Goal: Transaction & Acquisition: Purchase product/service

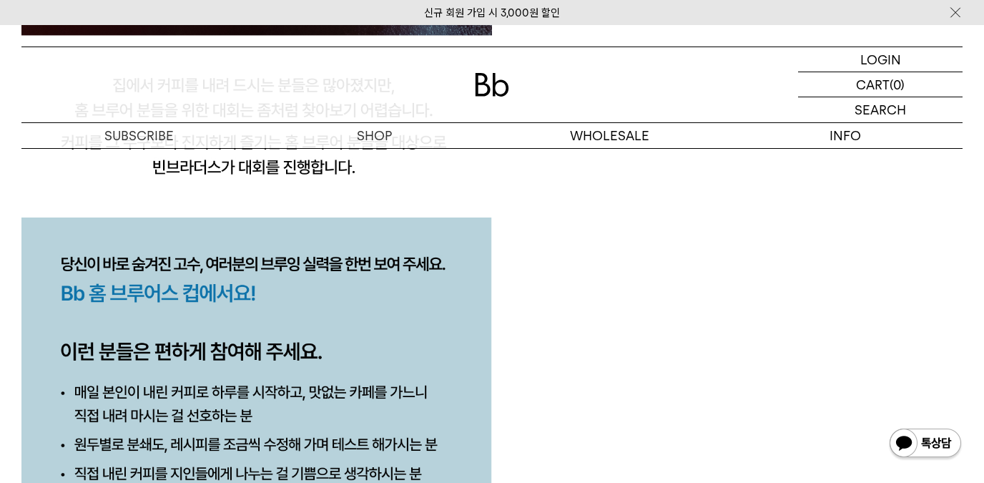
scroll to position [2196, 0]
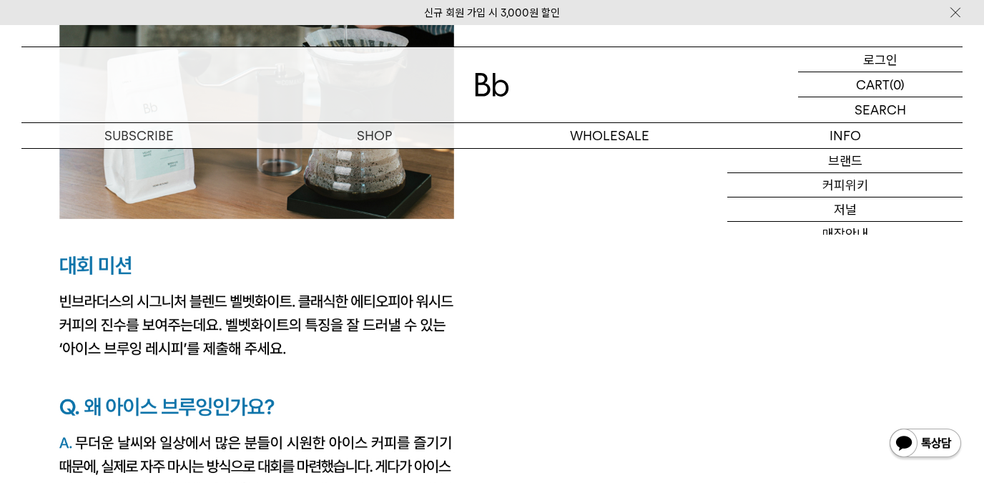
click at [885, 51] on p "로그인" at bounding box center [880, 59] width 34 height 24
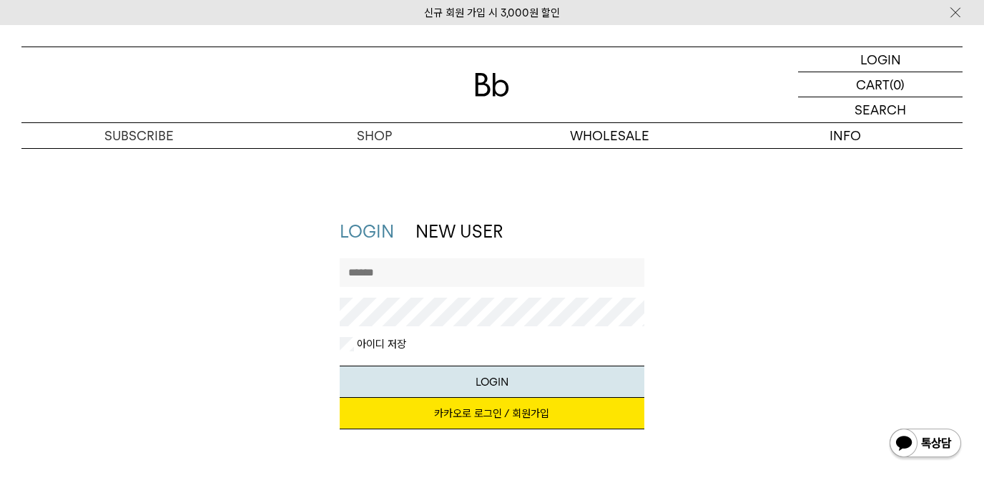
click at [424, 404] on link "카카오로 로그인 / 회원가입" at bounding box center [492, 413] width 304 height 31
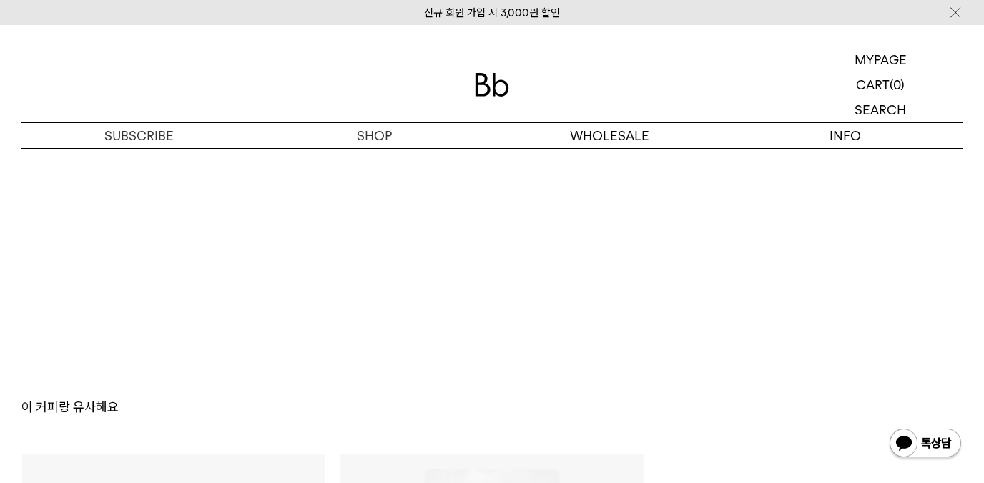
scroll to position [8780, 0]
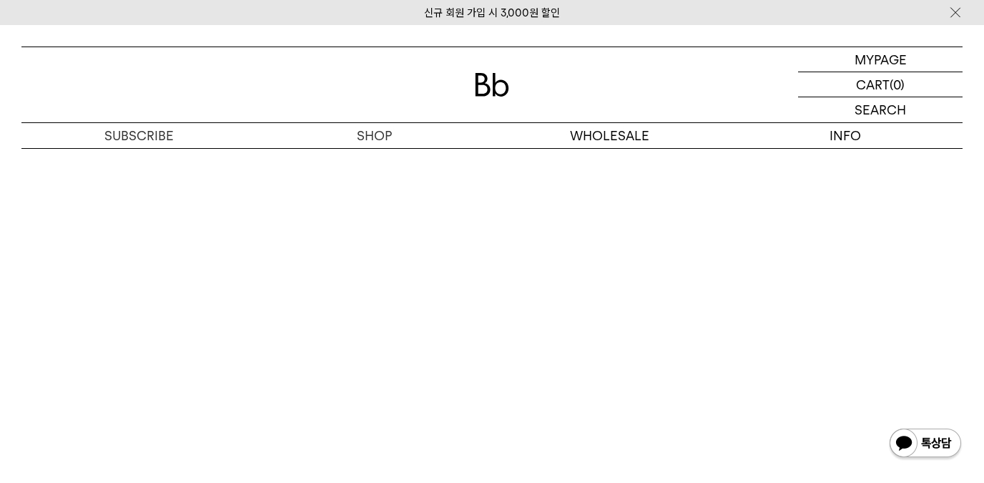
scroll to position [8149, 0]
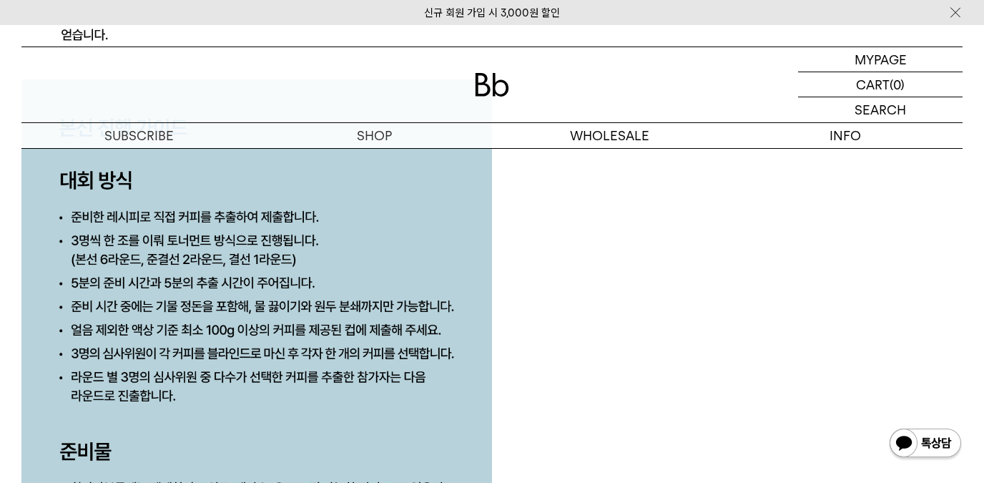
scroll to position [6657, 0]
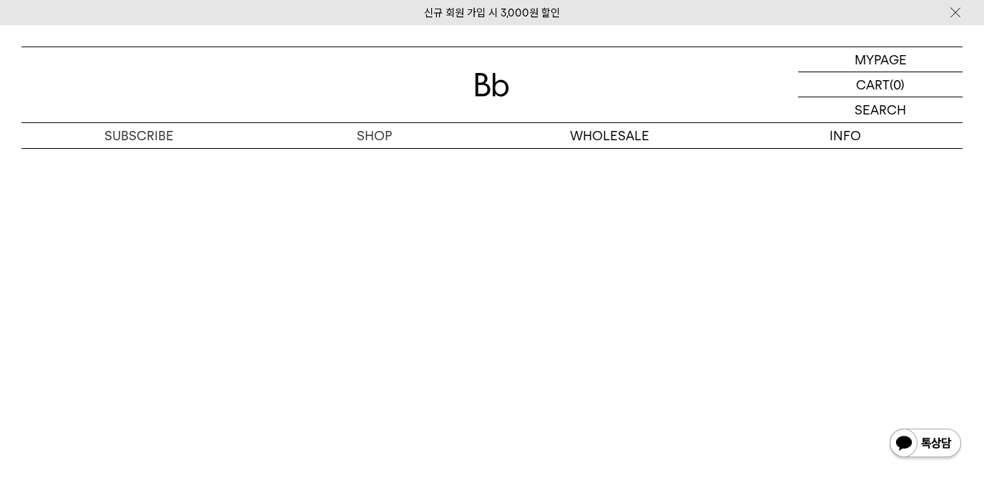
scroll to position [8128, 0]
